Goal: Task Accomplishment & Management: Complete application form

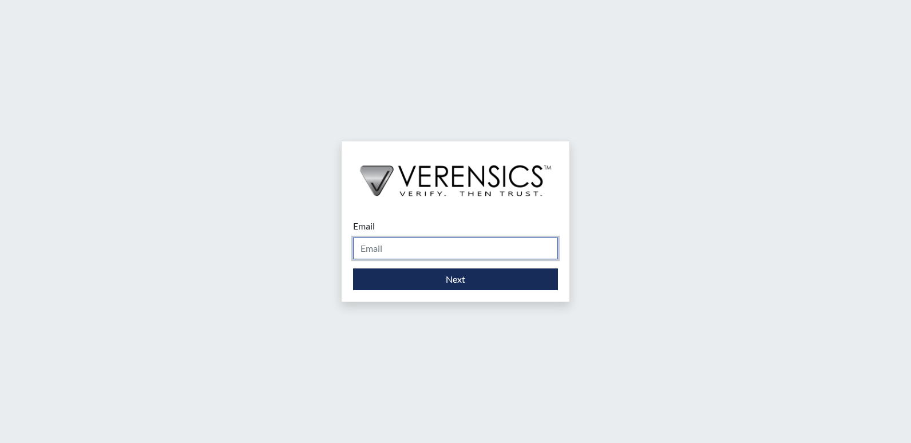
click at [405, 243] on input "Email" at bounding box center [455, 249] width 205 height 22
type input "[PERSON_NAME][EMAIL_ADDRESS][PERSON_NAME][DOMAIN_NAME]"
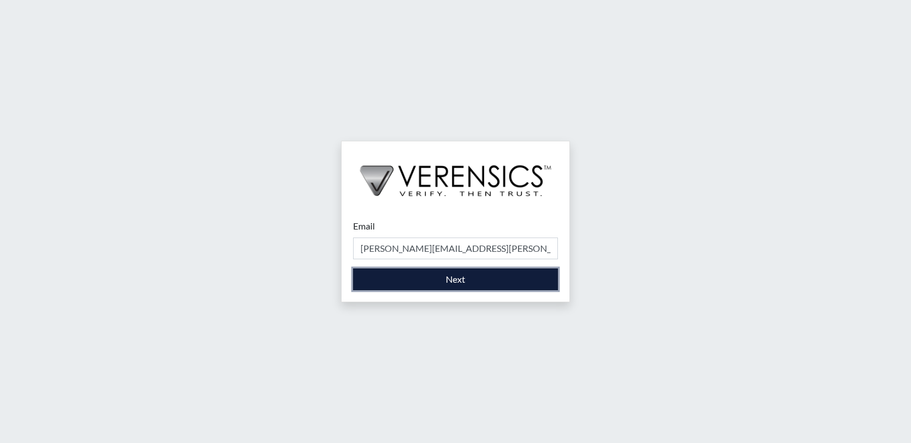
click at [404, 280] on button "Next" at bounding box center [455, 279] width 205 height 22
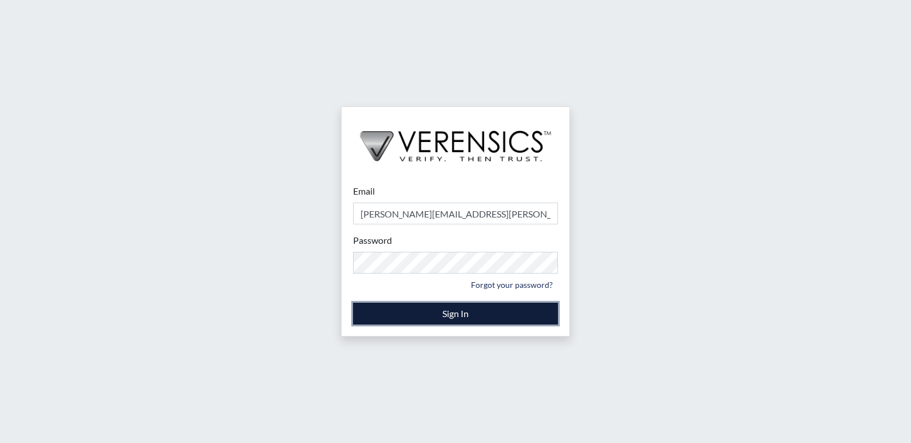
click at [412, 311] on button "Sign In" at bounding box center [455, 314] width 205 height 22
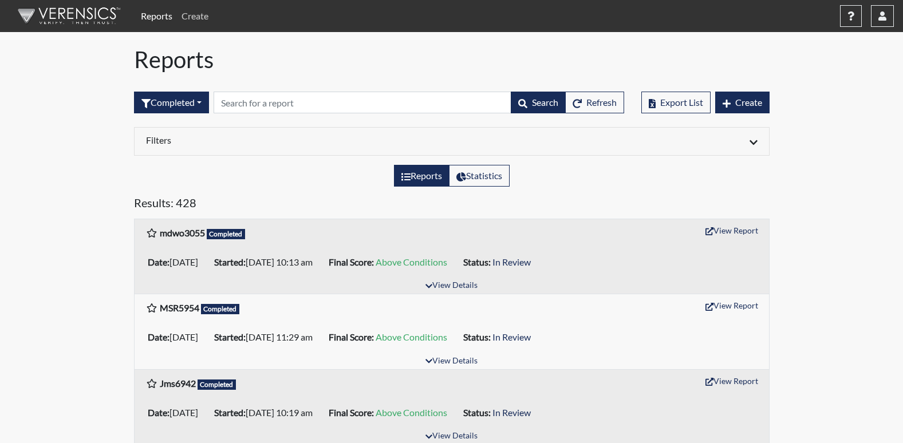
click at [201, 14] on link "Create" at bounding box center [195, 16] width 36 height 23
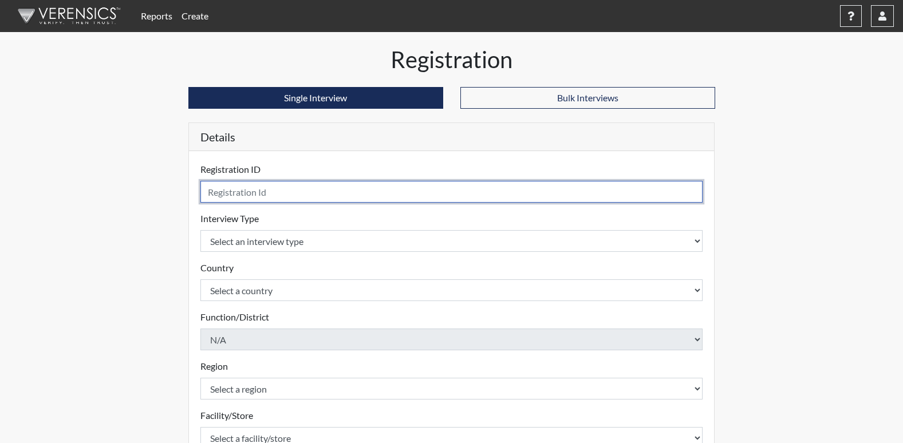
click at [242, 187] on input "text" at bounding box center [451, 192] width 503 height 22
type input "t"
type input "TD2958"
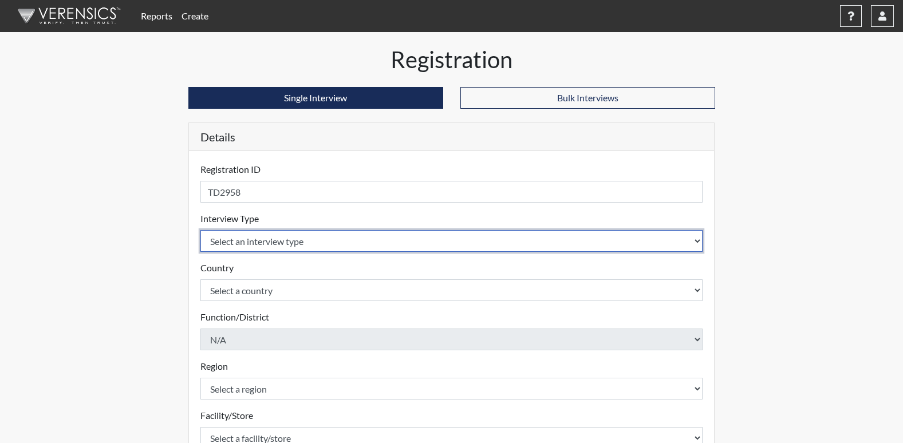
click at [256, 236] on select "Select an interview type Corrections Pre-Employment" at bounding box center [451, 241] width 503 height 22
select select "ff733e93-e1bf-11ea-9c9f-0eff0cf7eb8f"
click at [200, 230] on select "Select an interview type Corrections Pre-Employment" at bounding box center [451, 241] width 503 height 22
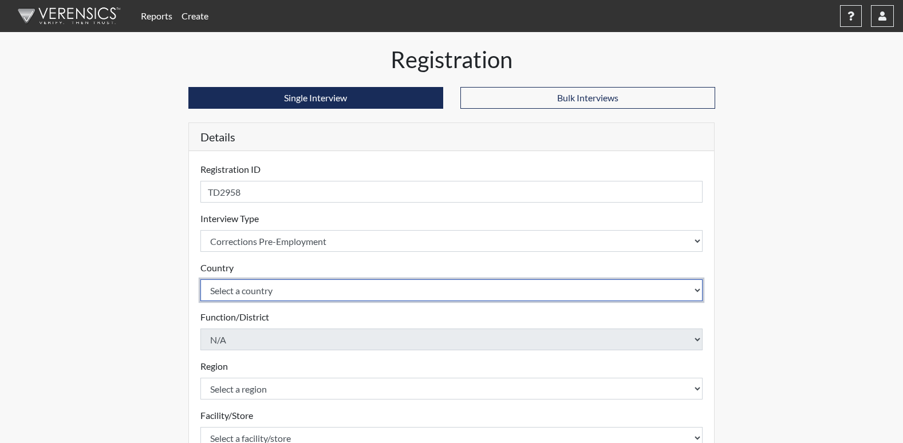
click at [243, 291] on select "Select a country [GEOGRAPHIC_DATA] [GEOGRAPHIC_DATA]" at bounding box center [451, 290] width 503 height 22
select select "united-states-of-[GEOGRAPHIC_DATA]"
click at [200, 279] on select "Select a country [GEOGRAPHIC_DATA] [GEOGRAPHIC_DATA]" at bounding box center [451, 290] width 503 height 22
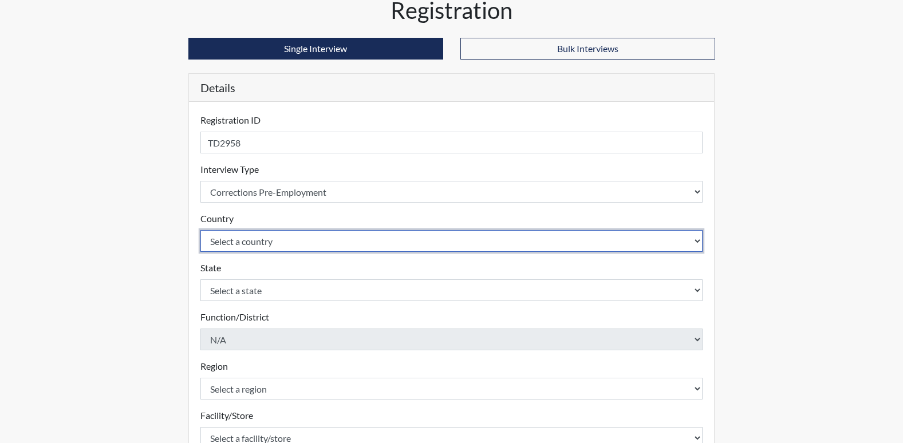
scroll to position [114, 0]
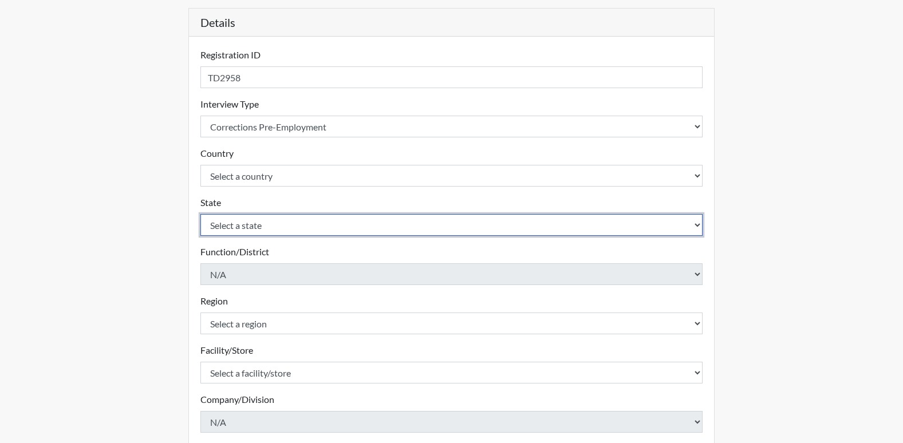
drag, startPoint x: 257, startPoint y: 222, endPoint x: 247, endPoint y: 232, distance: 14.2
click at [257, 222] on select "Select a state [US_STATE] [US_STATE] [US_STATE] [US_STATE] [US_STATE] [US_STATE…" at bounding box center [451, 225] width 503 height 22
select select "GA"
click at [200, 214] on select "Select a state [US_STATE] [US_STATE] [US_STATE] [US_STATE] [US_STATE] [US_STATE…" at bounding box center [451, 225] width 503 height 22
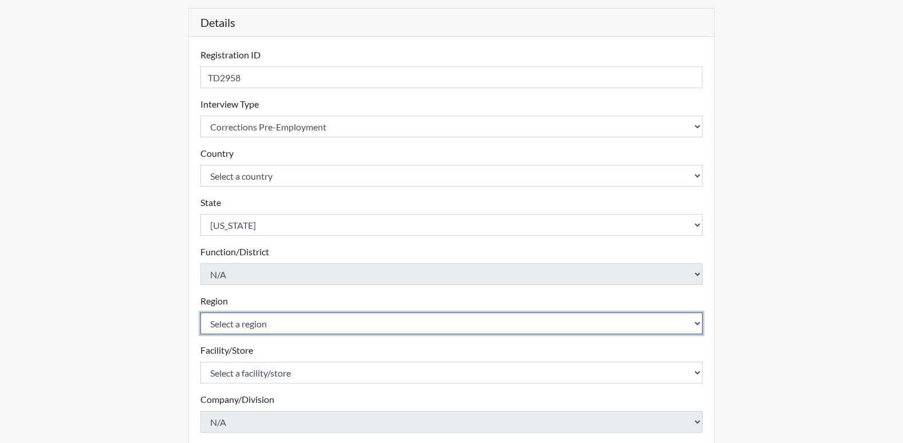
click at [231, 325] on select "Select a region [GEOGRAPHIC_DATA]" at bounding box center [451, 324] width 503 height 22
select select "51976826-f18e-4b67-8d3b-b0a0fa2f97ff"
click at [200, 313] on select "Select a region [GEOGRAPHIC_DATA]" at bounding box center [451, 324] width 503 height 22
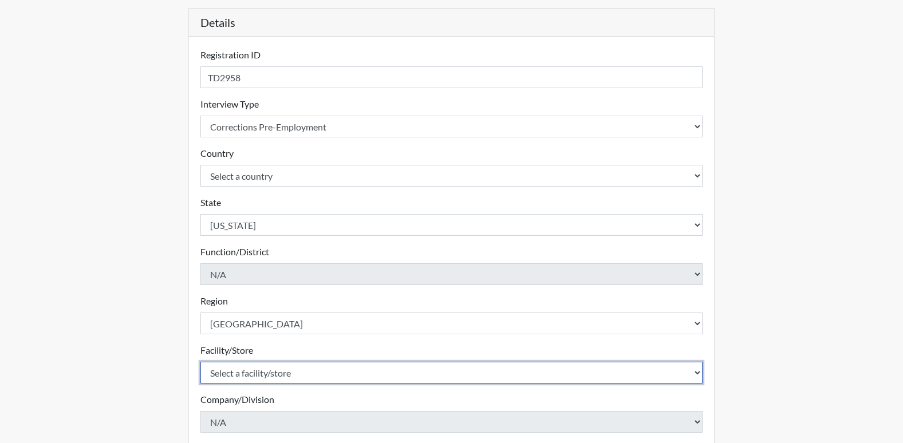
click at [228, 369] on select "Select a facility/store [PERSON_NAME]" at bounding box center [451, 373] width 503 height 22
select select "26626ab7-56a1-437f-96f2-2870d0fac929"
click at [200, 362] on select "Select a facility/store [PERSON_NAME]" at bounding box center [451, 373] width 503 height 22
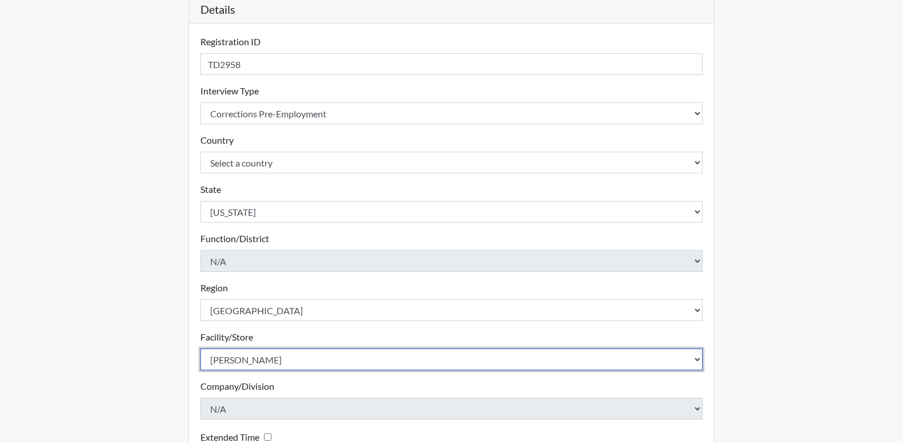
scroll to position [250, 0]
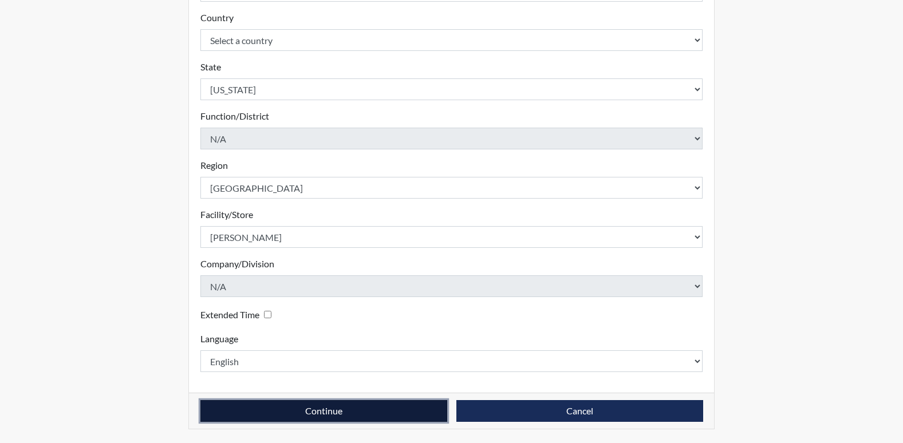
click at [371, 412] on button "Continue" at bounding box center [323, 411] width 247 height 22
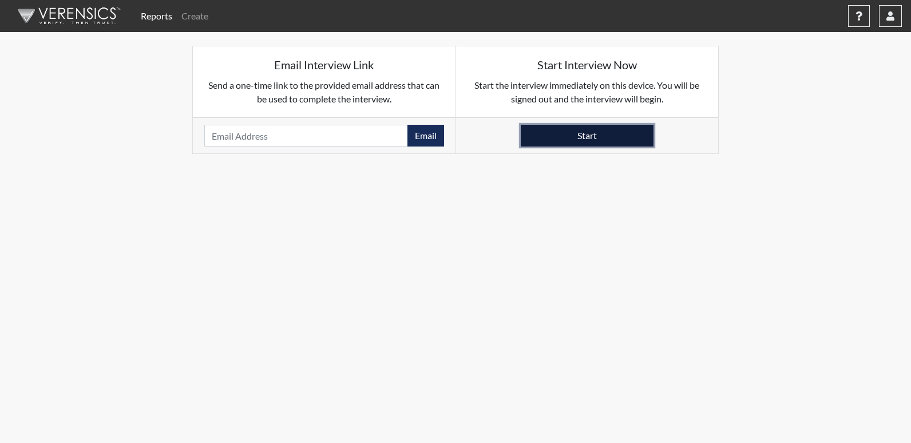
click at [568, 135] on button "Start" at bounding box center [587, 136] width 133 height 22
